Goal: Complete application form: Complete application form

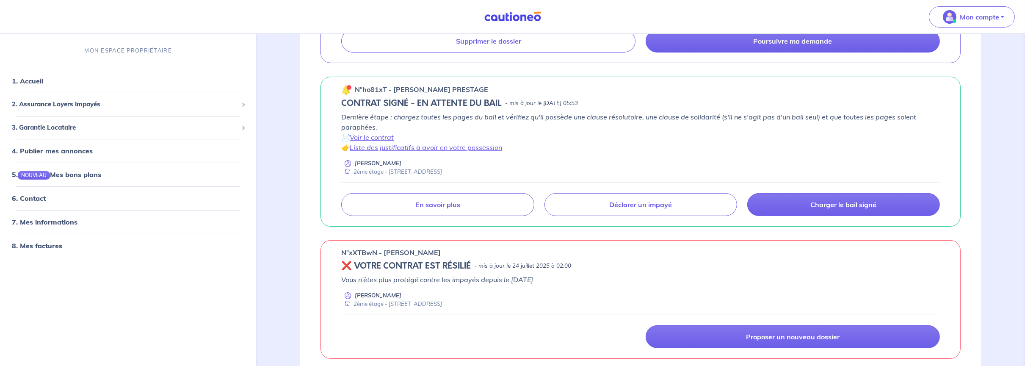
scroll to position [85, 0]
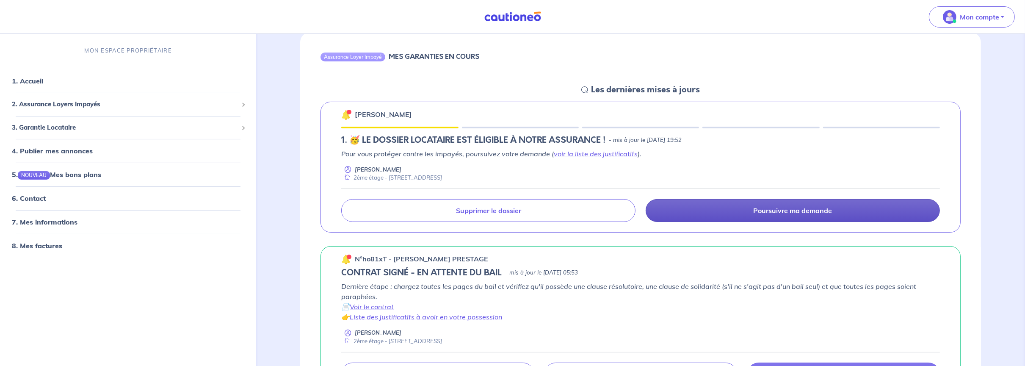
click at [789, 212] on p "Poursuivre ma demande" at bounding box center [793, 210] width 79 height 8
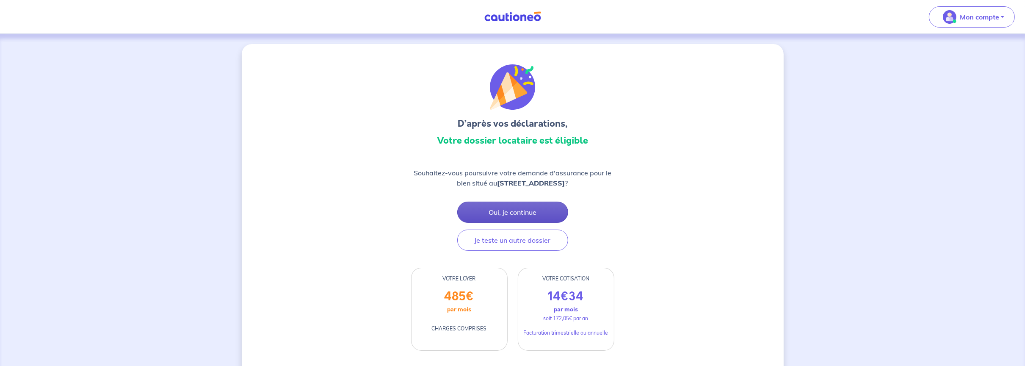
click at [502, 209] on button "Oui, je continue" at bounding box center [512, 212] width 111 height 21
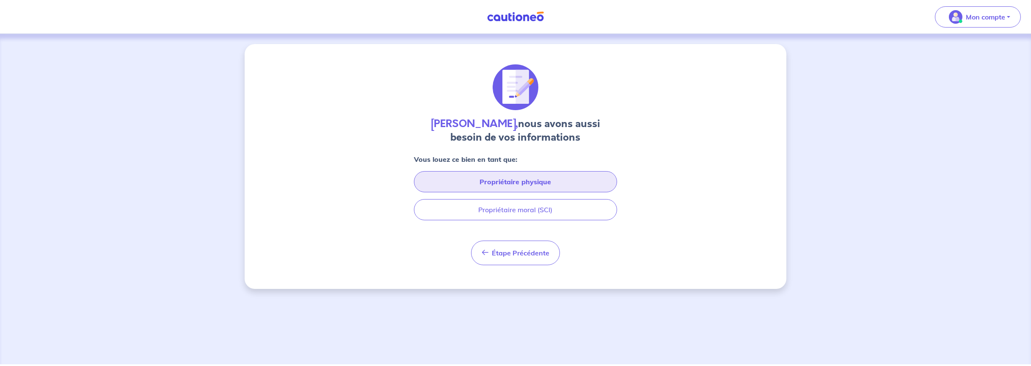
click at [501, 179] on button "Propriétaire physique" at bounding box center [515, 181] width 203 height 21
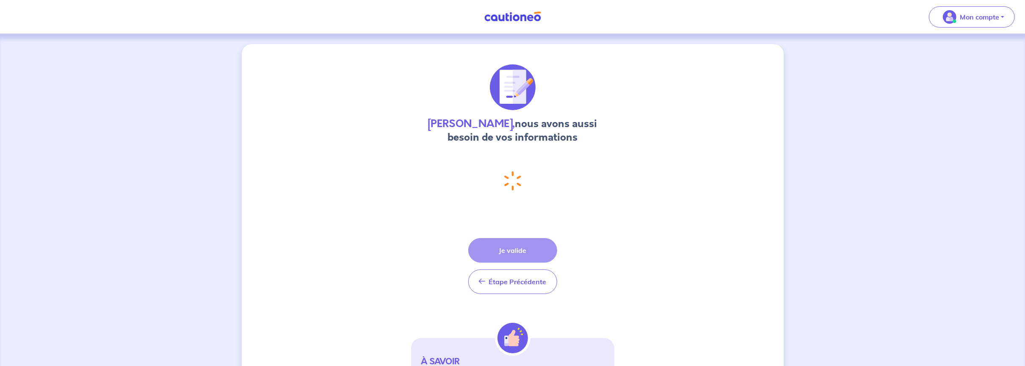
select select "FR"
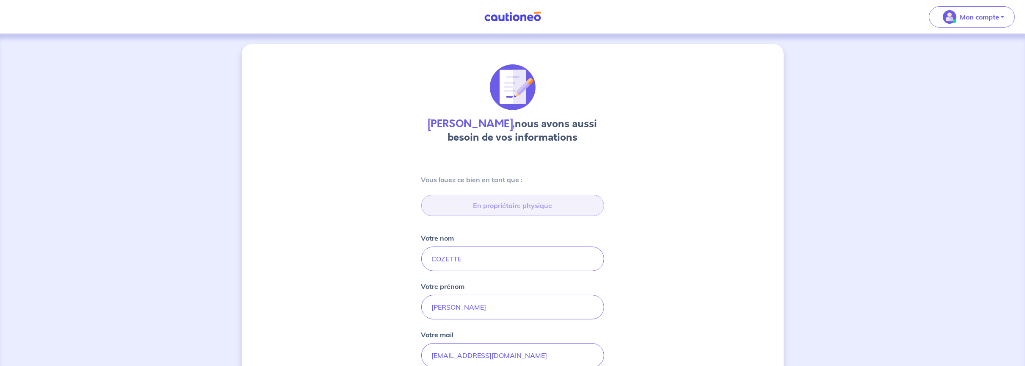
type input "[STREET_ADDRESS][PERSON_NAME]"
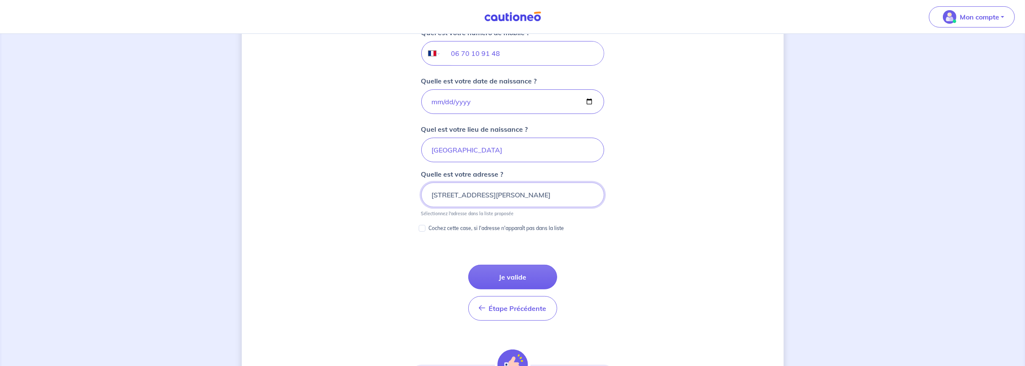
scroll to position [360, 0]
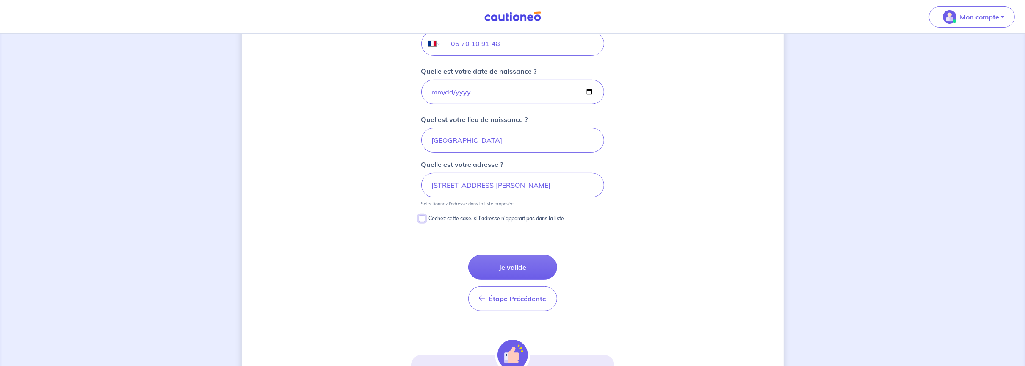
click at [419, 216] on input "Cochez cette case, si l'adresse n'apparaît pas dans la liste" at bounding box center [422, 218] width 7 height 7
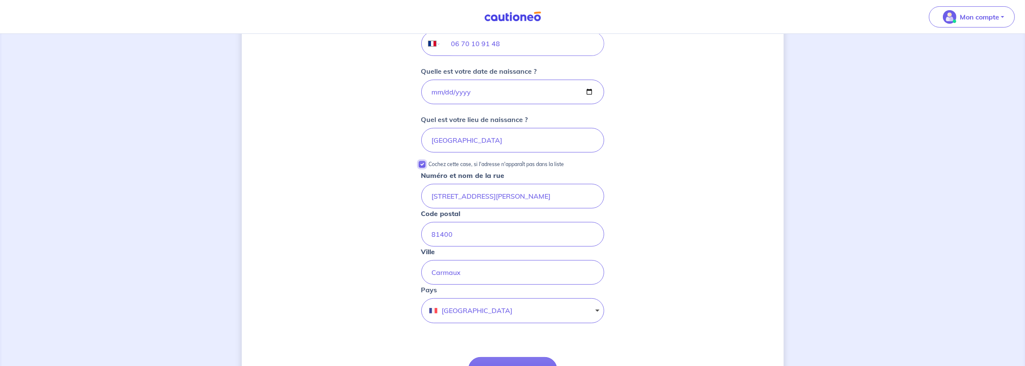
click at [421, 162] on input "Cochez cette case, si l'adresse n'apparaît pas dans la liste" at bounding box center [422, 164] width 7 height 7
checkbox input "false"
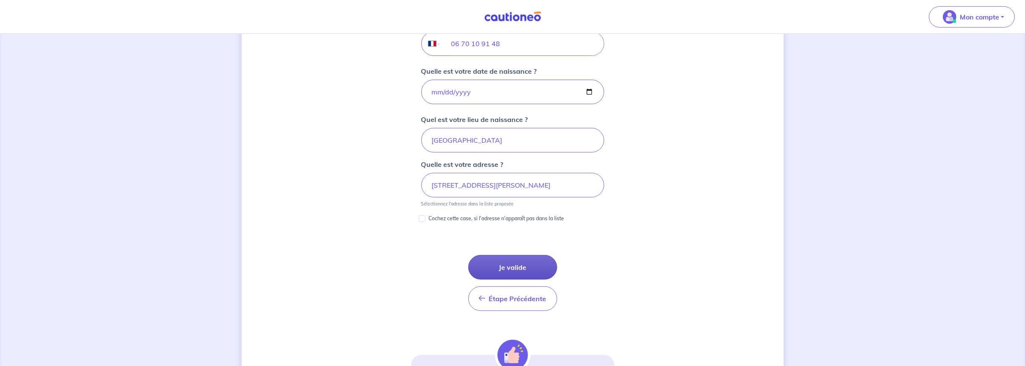
click at [519, 262] on button "Je valide" at bounding box center [512, 267] width 89 height 25
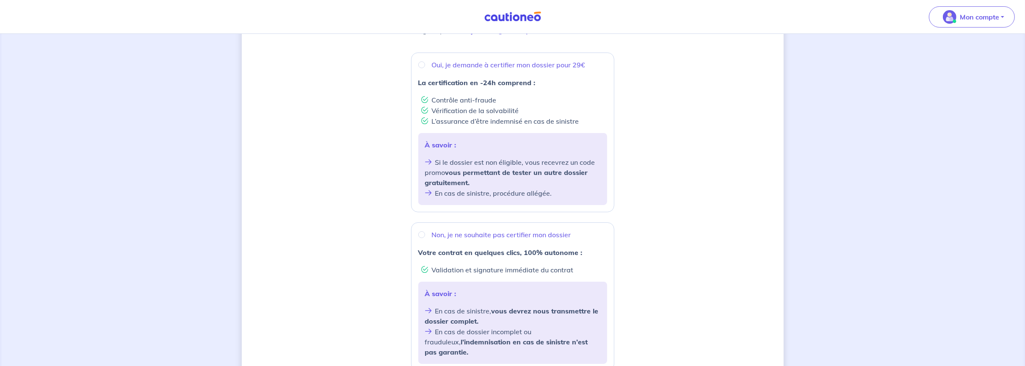
scroll to position [169, 0]
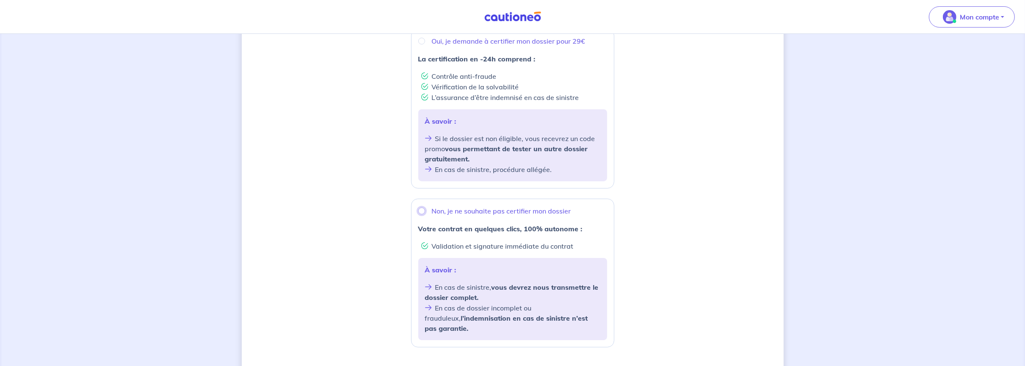
click at [422, 209] on input "Non, je ne souhaite pas certifier mon dossier" at bounding box center [421, 210] width 7 height 7
radio input "true"
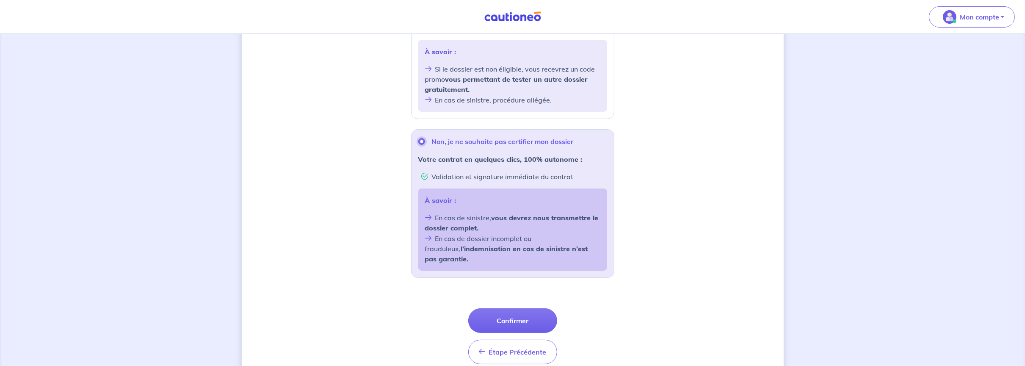
scroll to position [265, 0]
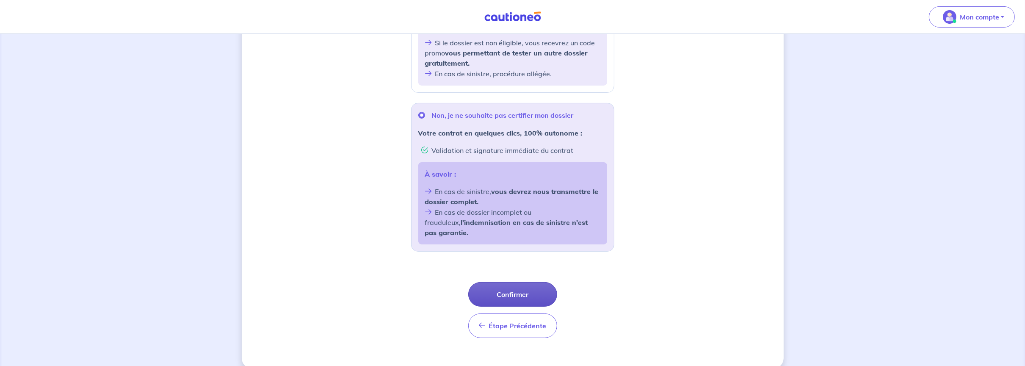
click at [514, 282] on button "Confirmer" at bounding box center [512, 294] width 89 height 25
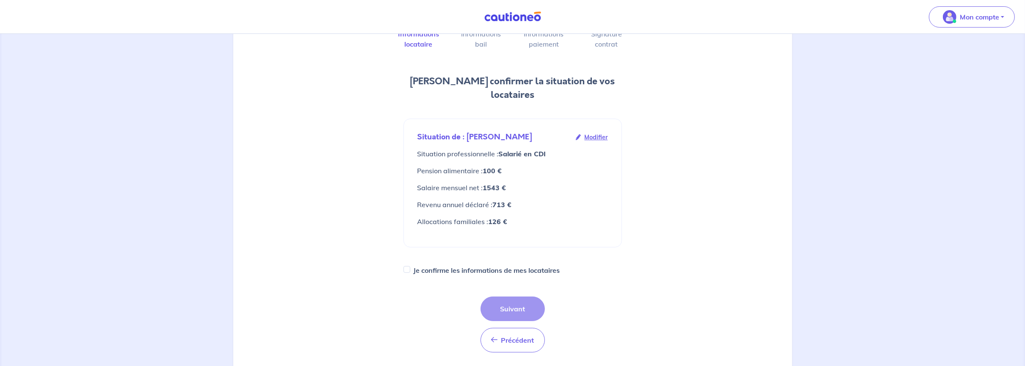
scroll to position [85, 0]
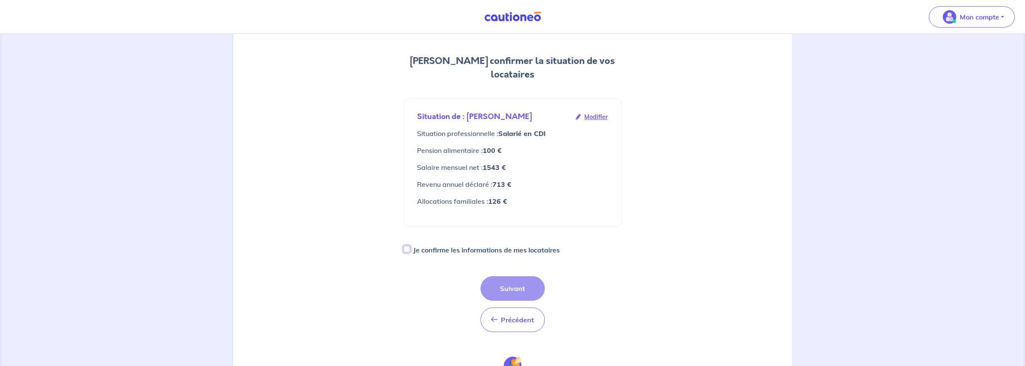
click at [407, 246] on input "Je confirme les informations de mes locataires" at bounding box center [406, 249] width 7 height 7
checkbox input "true"
click at [511, 276] on button "Suivant" at bounding box center [512, 288] width 64 height 25
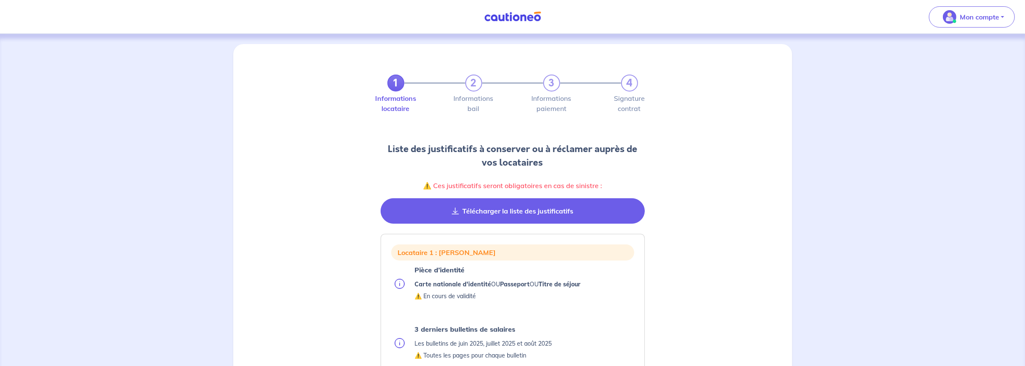
click at [513, 210] on button "Télécharger la liste des justificatifs" at bounding box center [513, 210] width 264 height 25
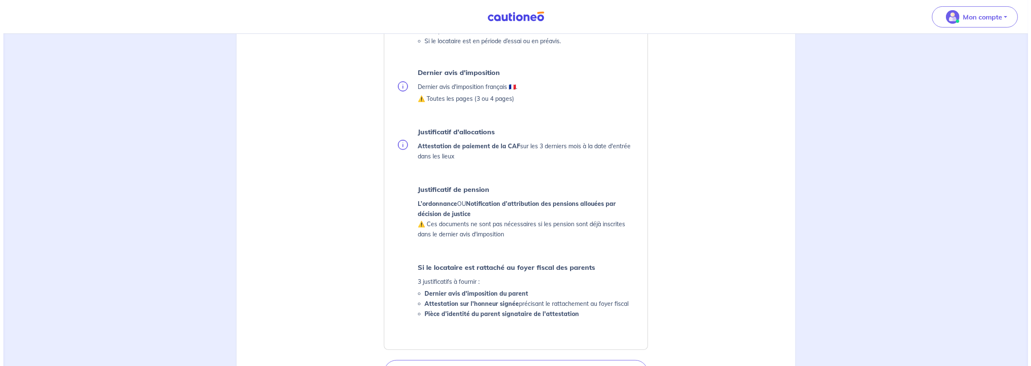
scroll to position [423, 0]
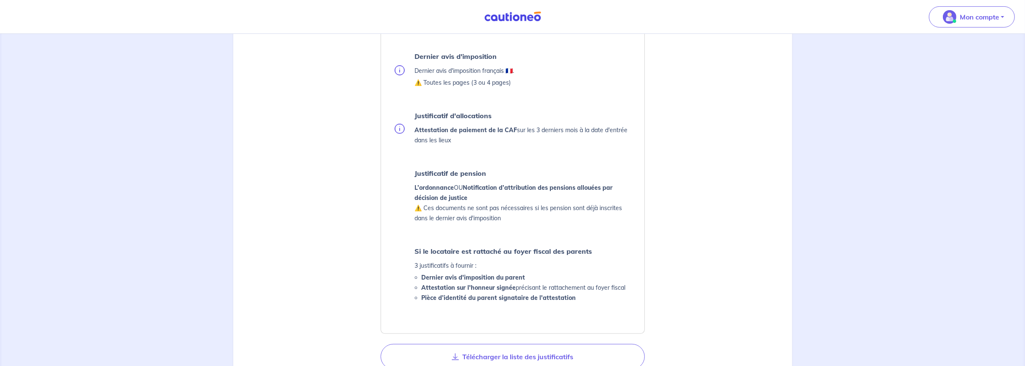
click at [398, 128] on img at bounding box center [400, 129] width 10 height 10
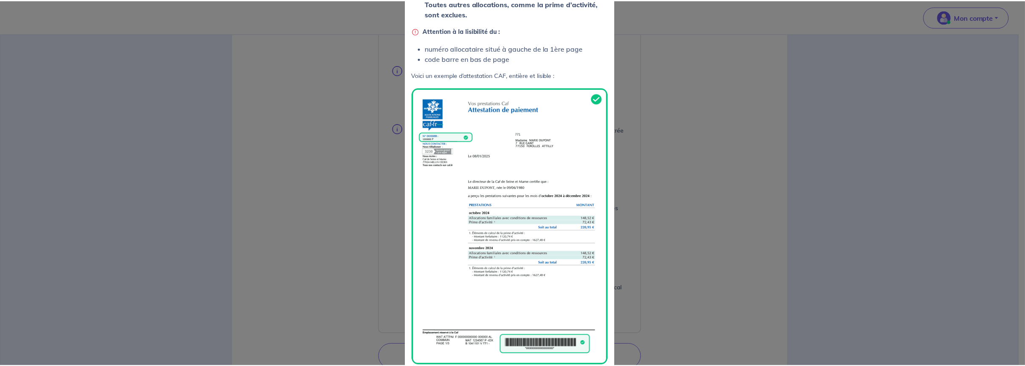
scroll to position [0, 0]
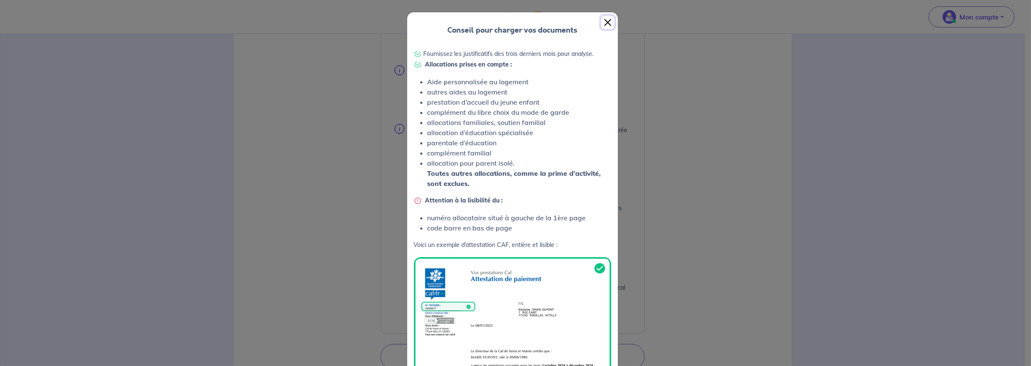
click at [604, 20] on button "Close" at bounding box center [608, 23] width 14 height 14
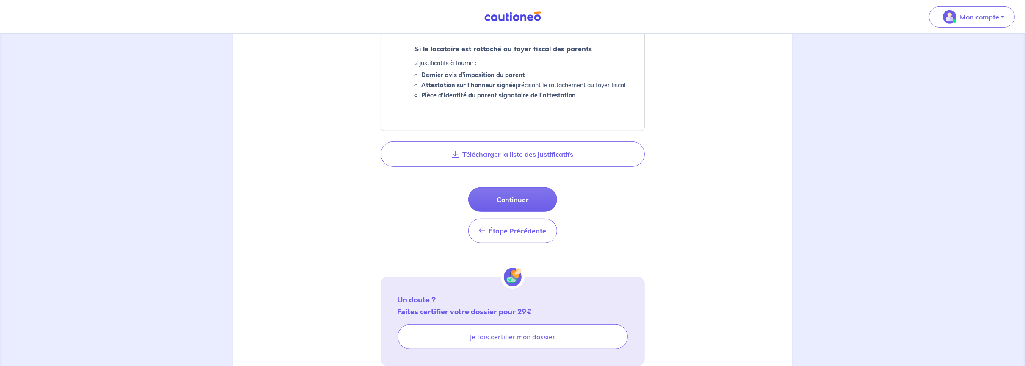
scroll to position [654, 0]
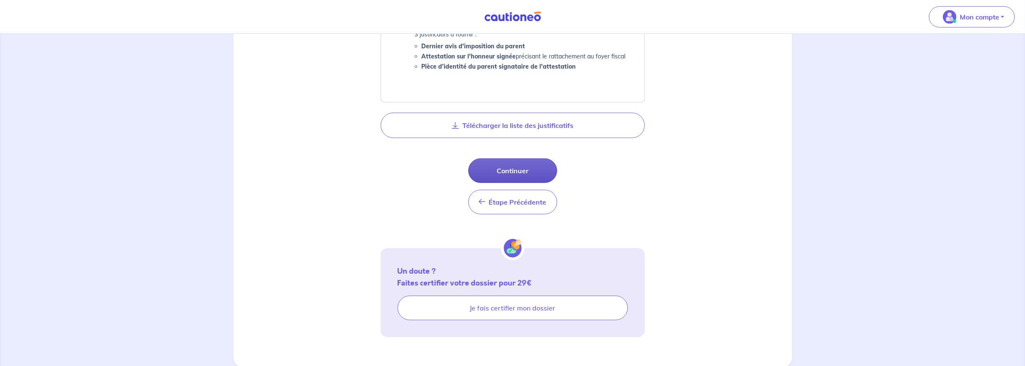
click at [508, 165] on button "Continuer" at bounding box center [512, 170] width 89 height 25
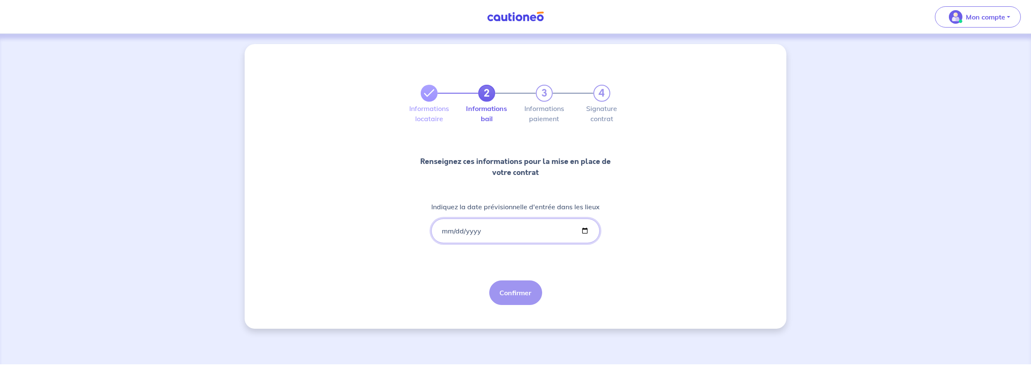
click at [448, 230] on input "Indiquez la date prévisionnelle d'entrée dans les lieux" at bounding box center [515, 230] width 168 height 25
click at [445, 232] on input "Indiquez la date prévisionnelle d'entrée dans les lieux" at bounding box center [515, 230] width 168 height 25
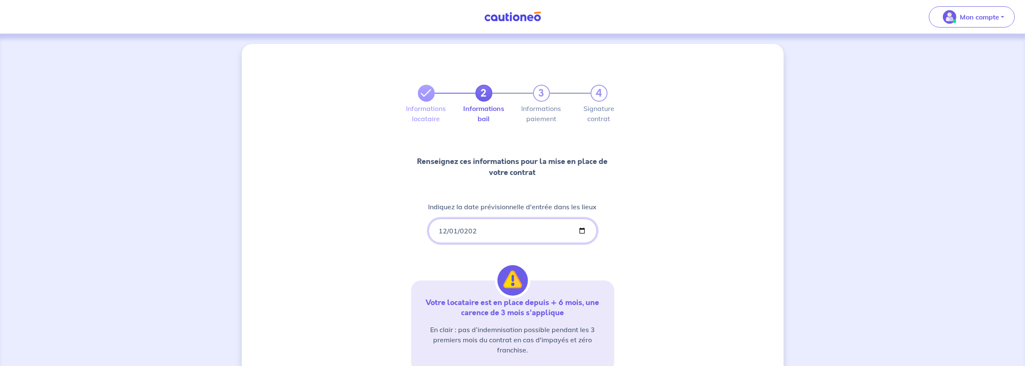
type input "[DATE]"
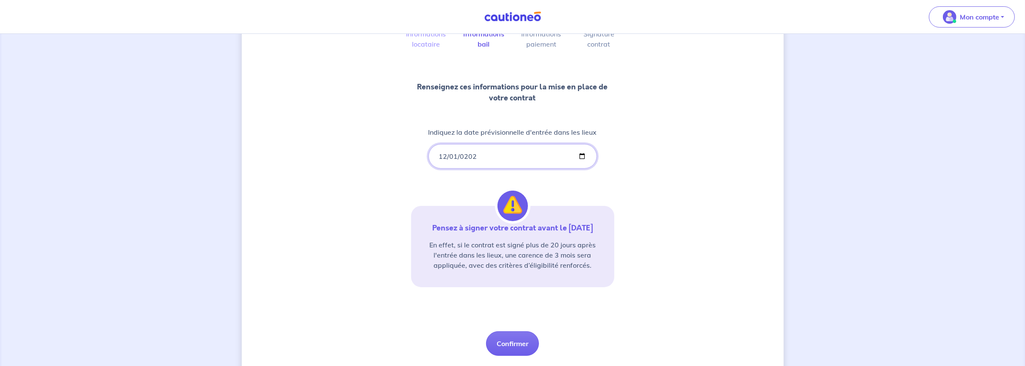
scroll to position [85, 0]
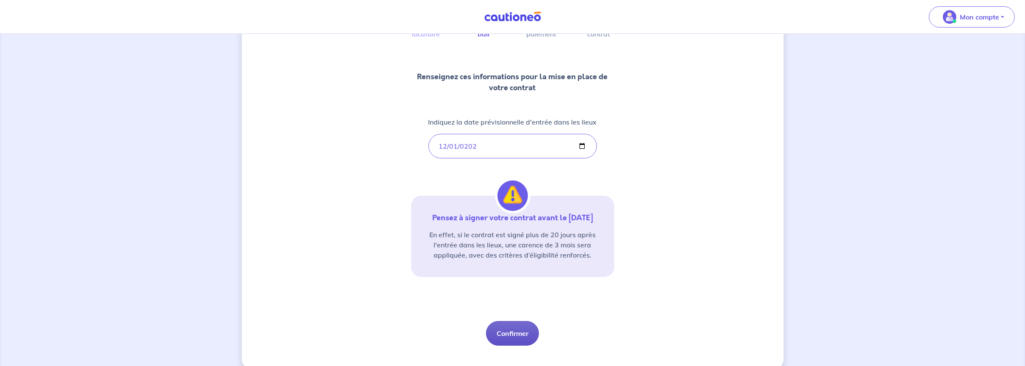
click at [508, 331] on button "Confirmer" at bounding box center [512, 333] width 53 height 25
select select "FR"
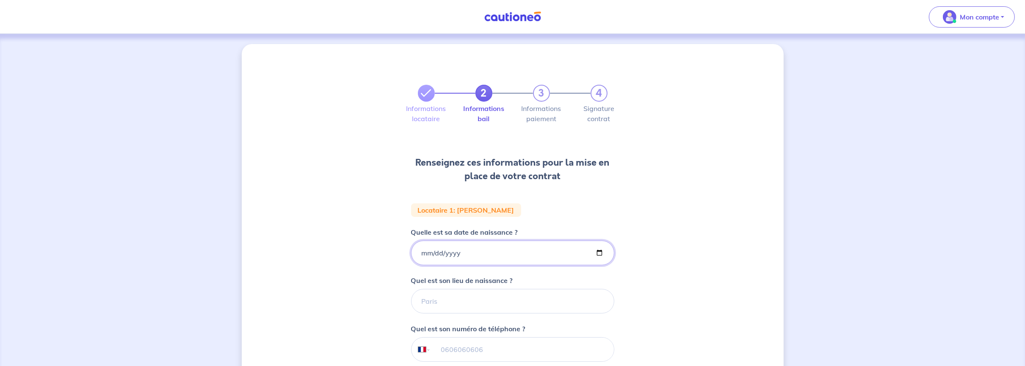
click at [424, 254] on input "Quelle est sa date de naissance ?" at bounding box center [512, 252] width 203 height 25
type input "[DATE]"
click at [428, 298] on input "Quel est son lieu de naissance ?" at bounding box center [512, 301] width 203 height 25
type input "f"
type input "FIGEAC"
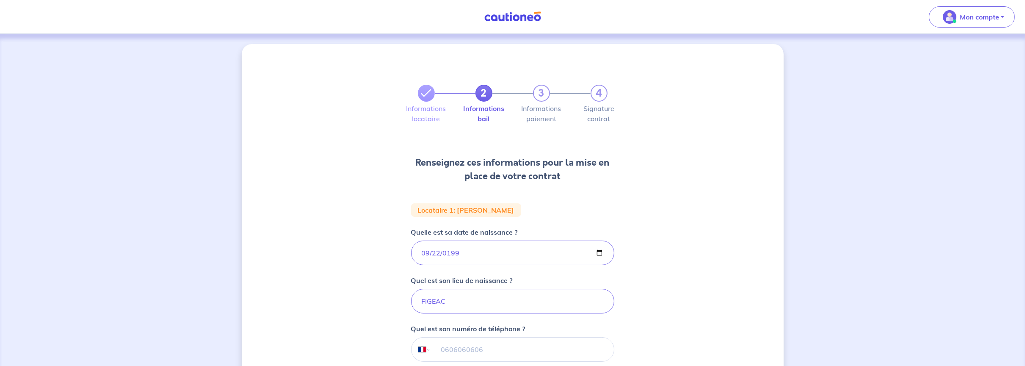
click at [449, 349] on input "tel" at bounding box center [522, 349] width 183 height 24
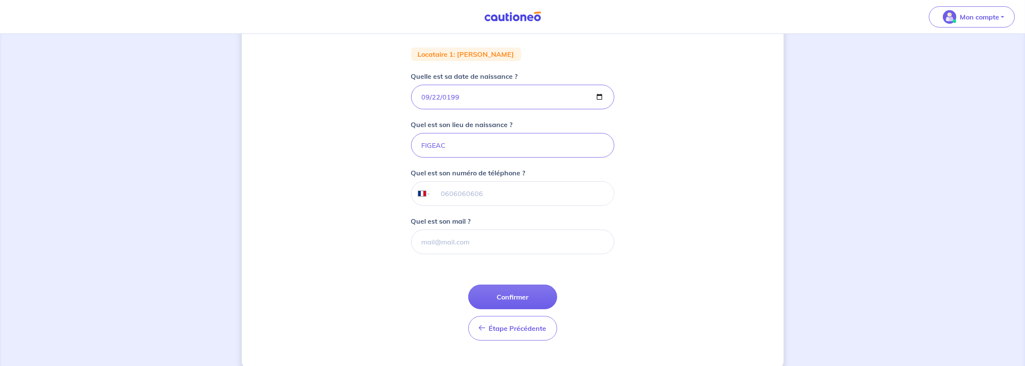
scroll to position [169, 0]
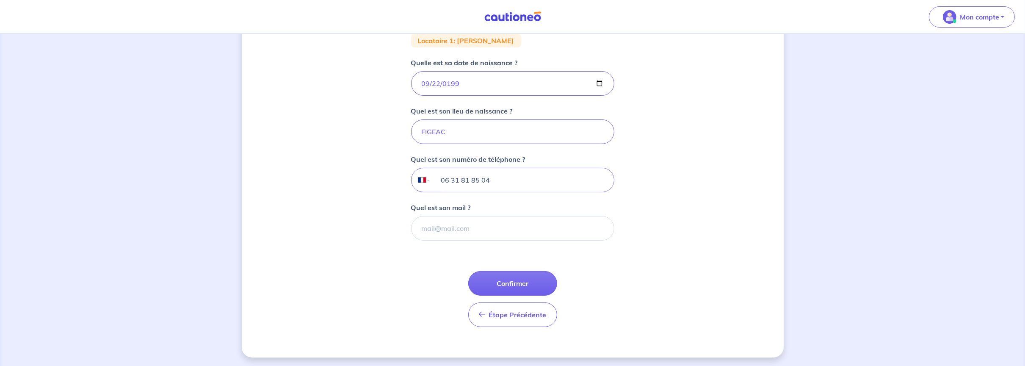
type input "06 31 81 85 04"
click at [429, 224] on input "Quel est son mail ?" at bounding box center [512, 228] width 203 height 25
type input "M"
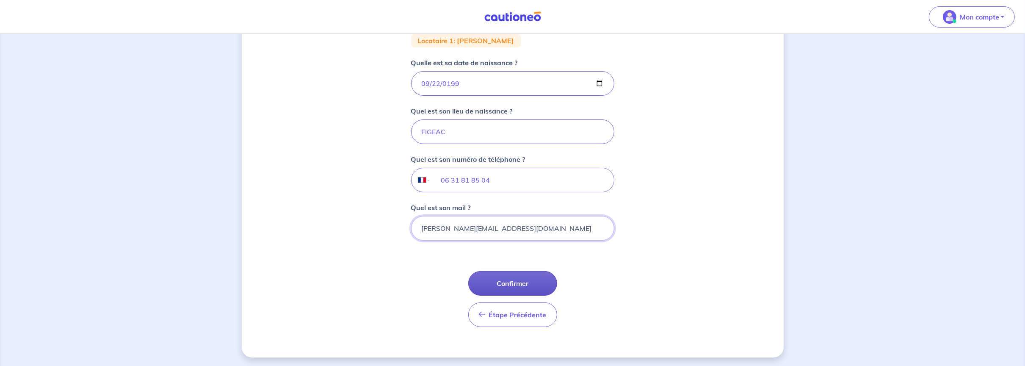
type input "[PERSON_NAME][EMAIL_ADDRESS][DOMAIN_NAME]"
click at [514, 280] on button "Confirmer" at bounding box center [512, 283] width 89 height 25
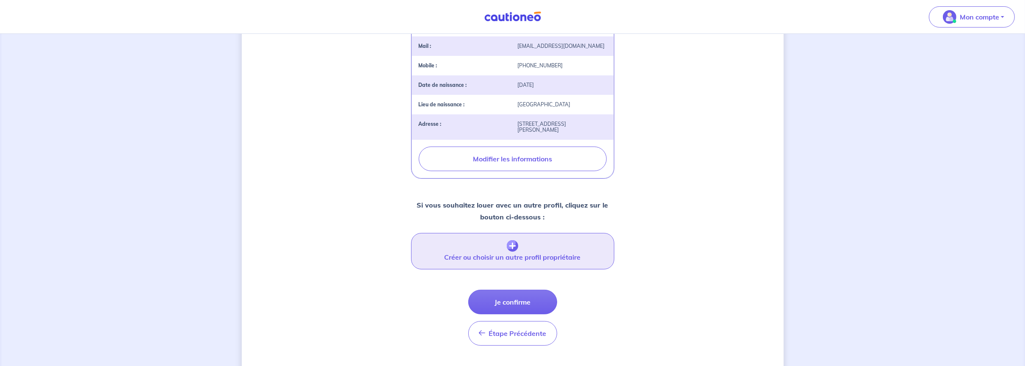
scroll to position [243, 0]
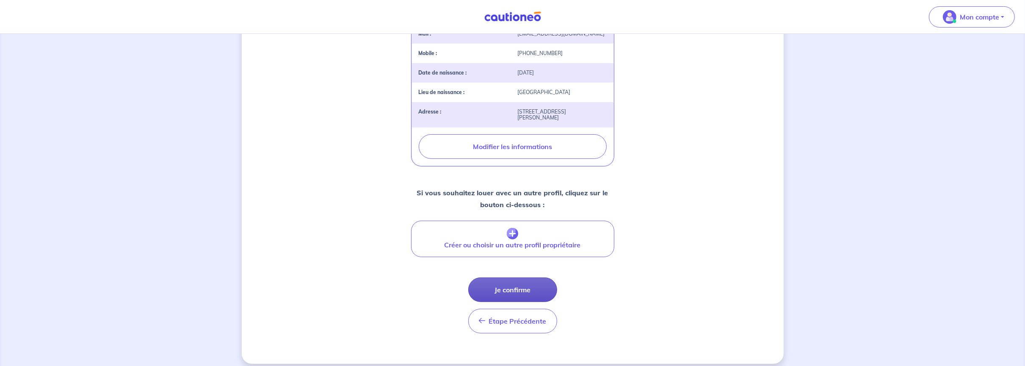
click at [506, 280] on button "Je confirme" at bounding box center [512, 289] width 89 height 25
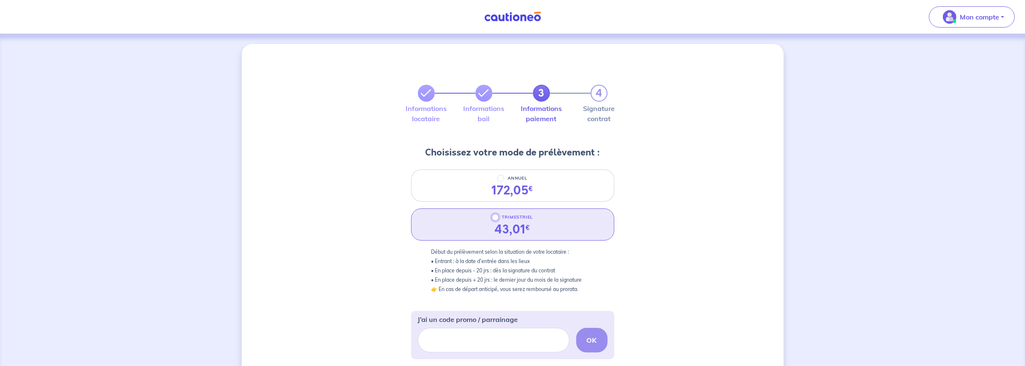
click at [495, 218] on input "TRIMESTRIEL" at bounding box center [495, 217] width 7 height 7
radio input "true"
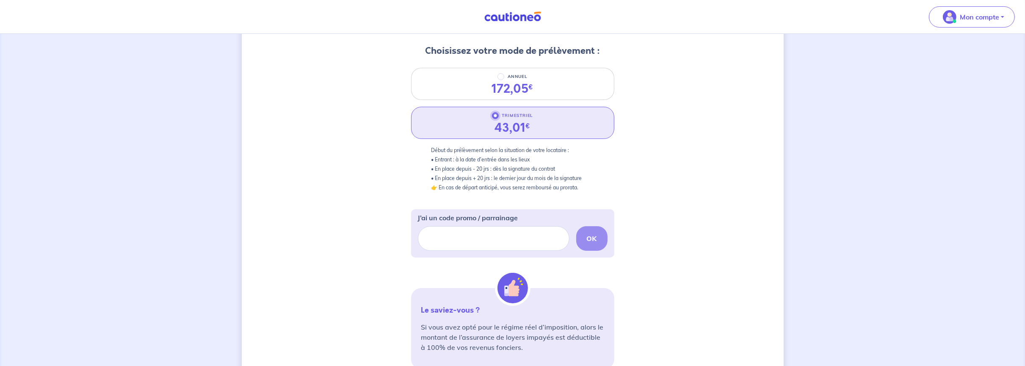
scroll to position [169, 0]
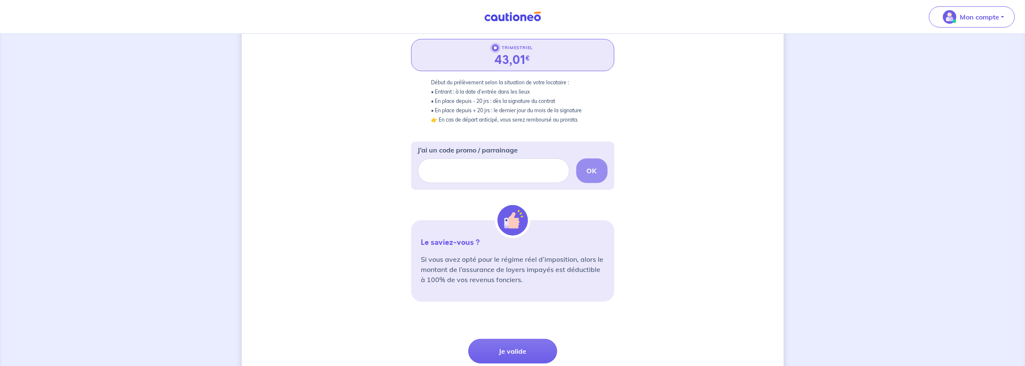
click at [494, 46] on input "TRIMESTRIEL" at bounding box center [495, 47] width 7 height 7
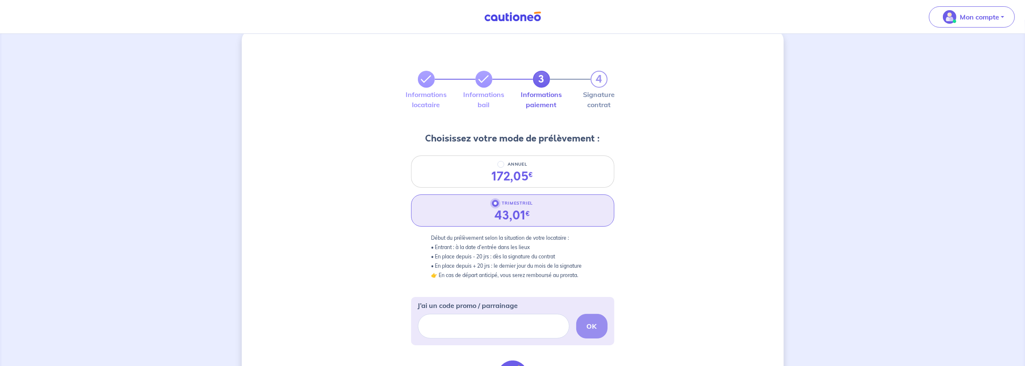
scroll to position [0, 0]
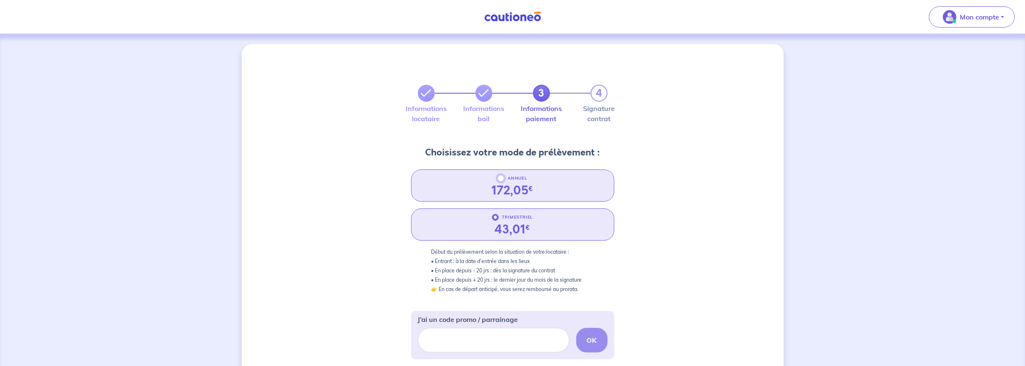
click at [500, 177] on input "ANNUEL" at bounding box center [500, 178] width 7 height 7
radio input "true"
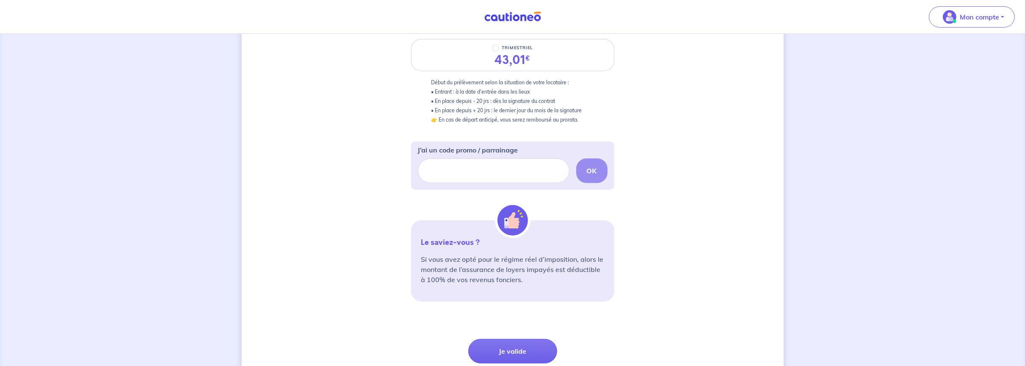
scroll to position [237, 0]
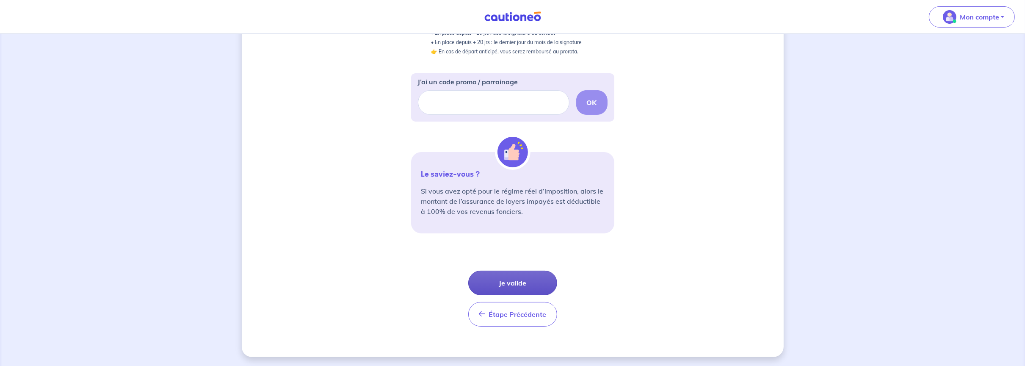
click at [512, 279] on button "Je valide" at bounding box center [512, 283] width 89 height 25
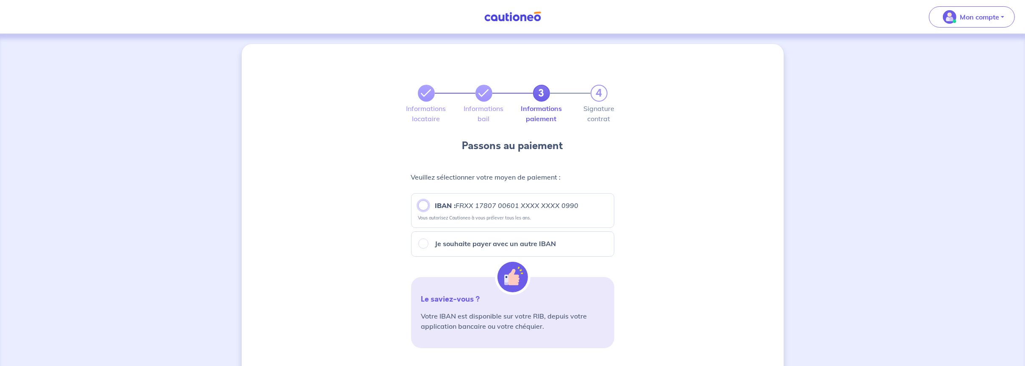
click at [425, 205] on input "IBAN : FRXX [FINANCIAL_ID] XXXX XXXX 0990" at bounding box center [423, 205] width 10 height 10
radio input "true"
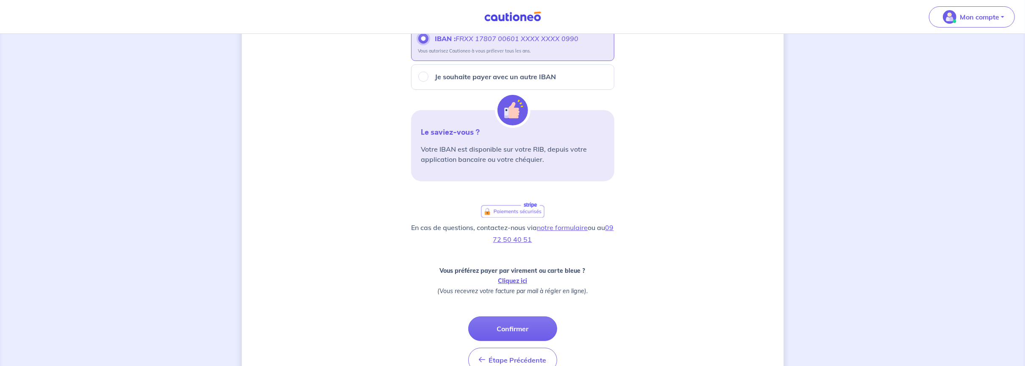
scroll to position [169, 0]
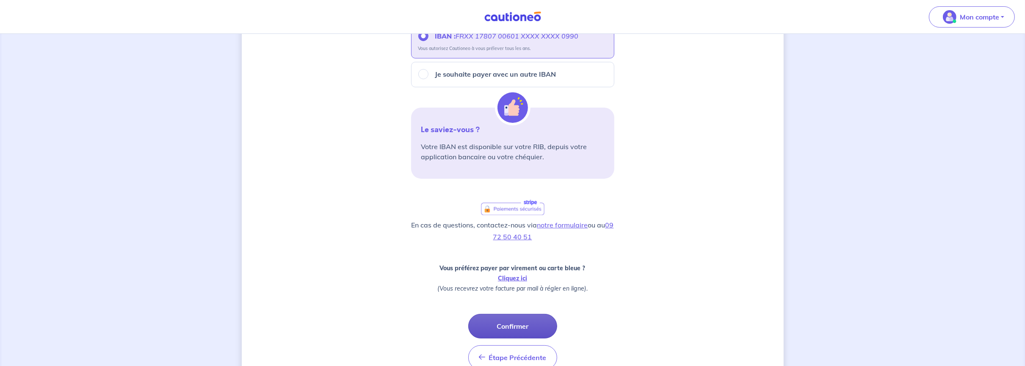
click at [511, 325] on button "Confirmer" at bounding box center [512, 326] width 89 height 25
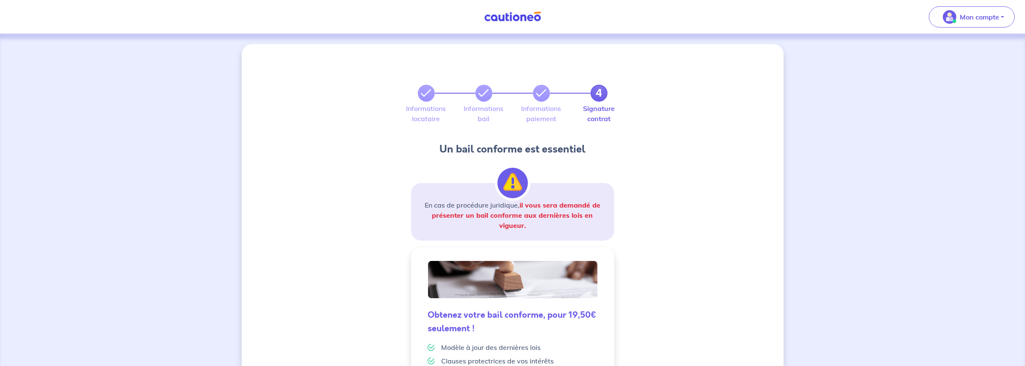
scroll to position [166, 0]
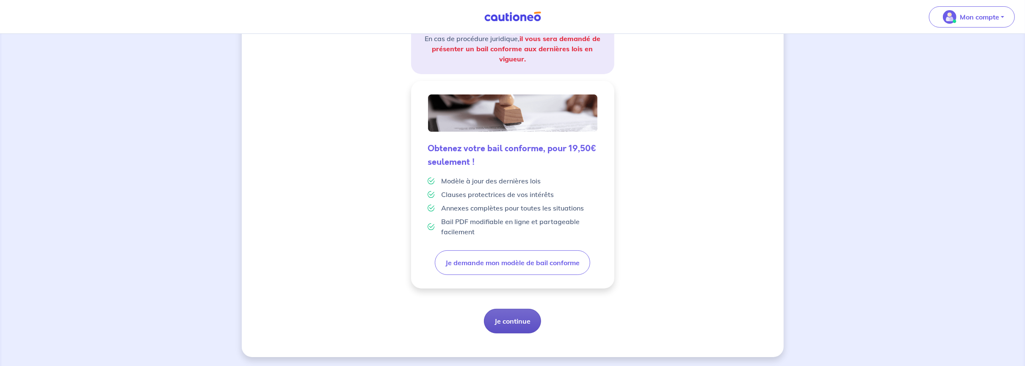
click at [514, 323] on button "Je continue" at bounding box center [512, 321] width 57 height 25
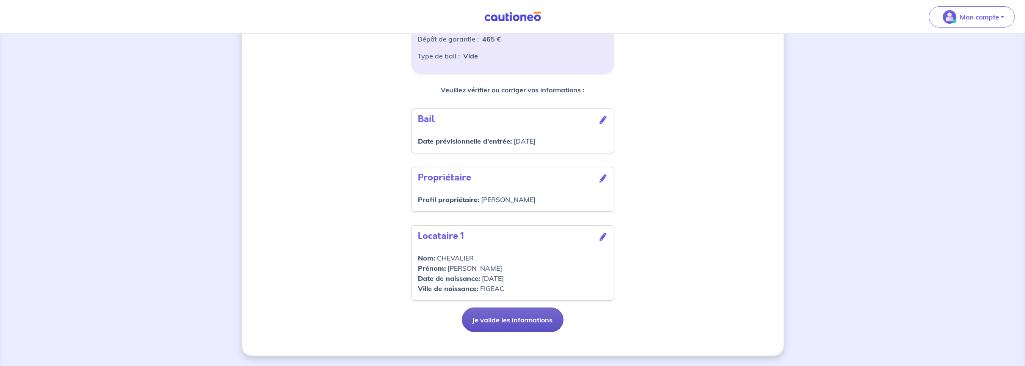
scroll to position [218, 0]
click at [519, 318] on button "Je valide les informations" at bounding box center [513, 319] width 102 height 25
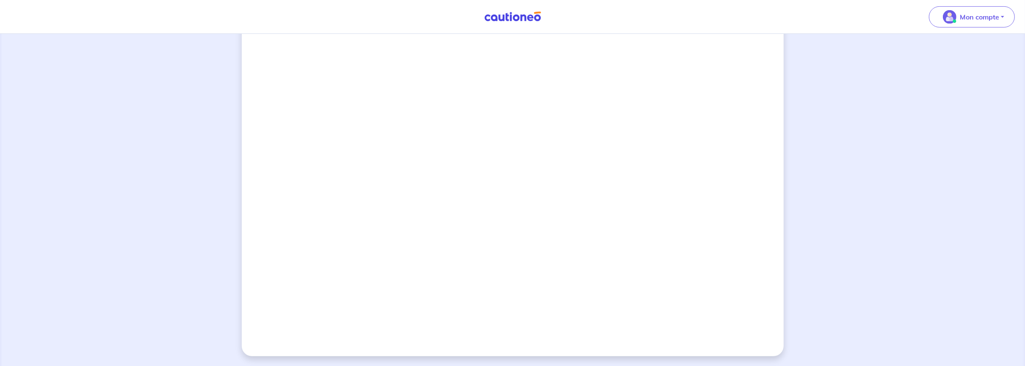
scroll to position [525, 0]
